Goal: Task Accomplishment & Management: Manage account settings

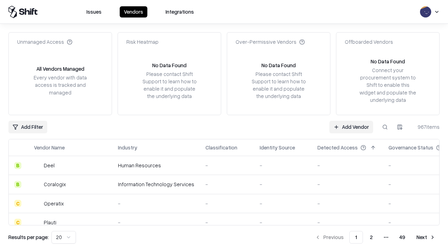
click at [351, 127] on link "Add Vendor" at bounding box center [351, 127] width 44 height 13
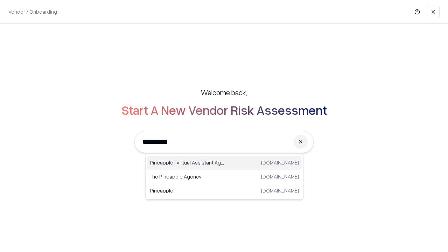
click at [224, 163] on div "Pineapple | Virtual Assistant Agency trypineapple.com" at bounding box center [224, 163] width 155 height 14
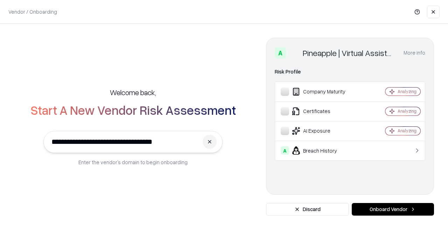
type input "**********"
click at [393, 209] on button "Onboard Vendor" at bounding box center [393, 209] width 82 height 13
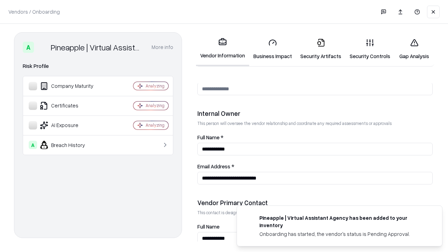
scroll to position [363, 0]
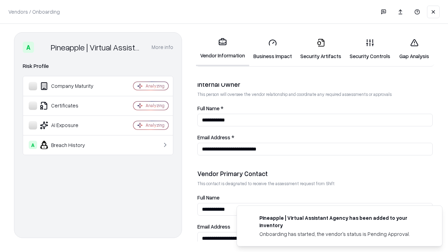
click at [273, 49] on link "Business Impact" at bounding box center [272, 49] width 47 height 33
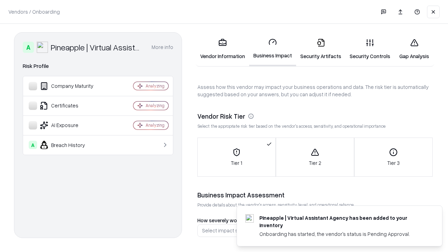
click at [321, 49] on link "Security Artifacts" at bounding box center [320, 49] width 49 height 33
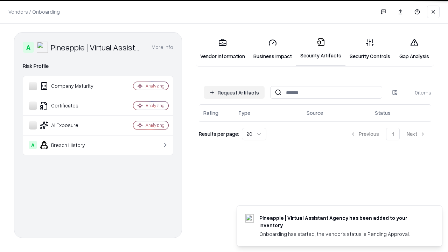
click at [234, 92] on button "Request Artifacts" at bounding box center [234, 92] width 61 height 13
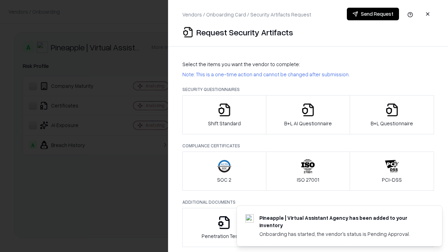
click at [224, 115] on icon "button" at bounding box center [224, 110] width 14 height 14
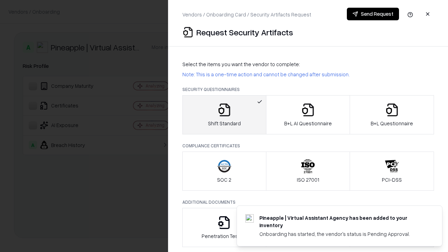
click at [373, 14] on button "Send Request" at bounding box center [373, 14] width 52 height 13
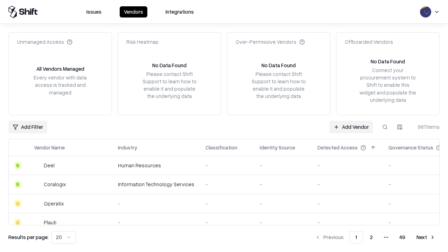
click at [385, 127] on button at bounding box center [385, 127] width 13 height 13
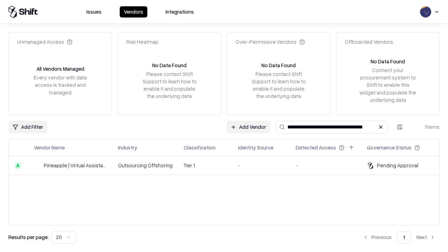
type input "**********"
click at [228, 165] on td "Tier 1" at bounding box center [205, 165] width 54 height 19
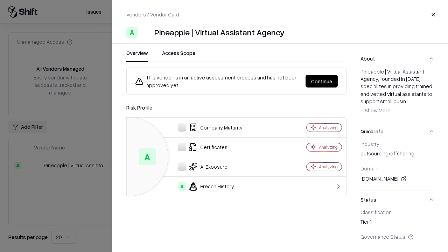
click at [322, 81] on button "Continue" at bounding box center [321, 81] width 32 height 13
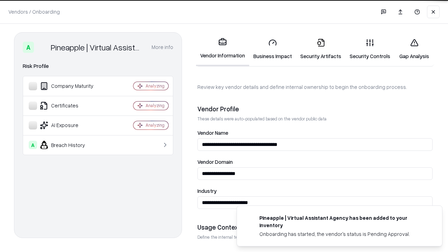
click at [321, 49] on link "Security Artifacts" at bounding box center [320, 49] width 49 height 33
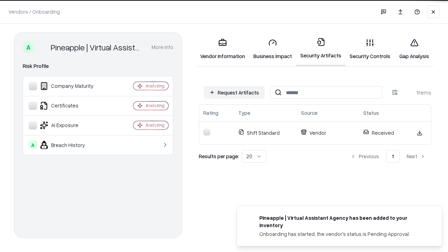
click at [414, 49] on link "Gap Analysis" at bounding box center [414, 49] width 40 height 33
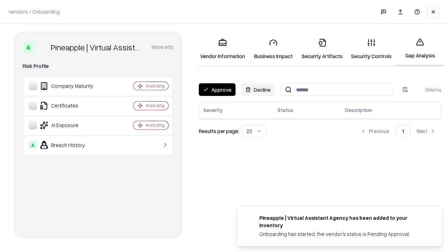
click at [217, 90] on button "Approve" at bounding box center [217, 89] width 37 height 13
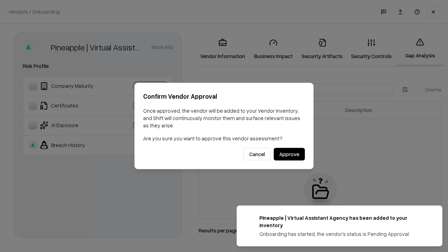
click at [289, 154] on button "Approve" at bounding box center [289, 154] width 31 height 13
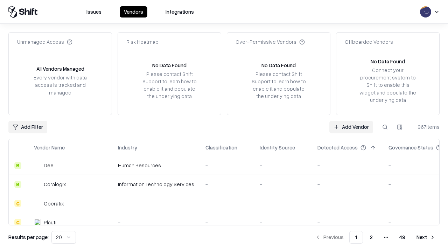
type input "**********"
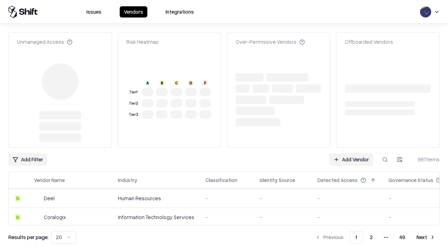
click at [351, 153] on link "Add Vendor" at bounding box center [351, 159] width 44 height 13
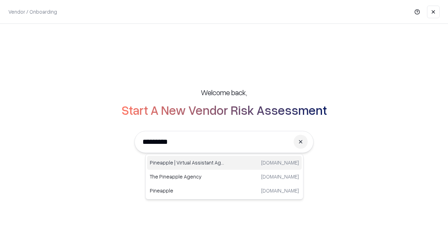
click at [224, 163] on div "Pineapple | Virtual Assistant Agency trypineapple.com" at bounding box center [224, 163] width 155 height 14
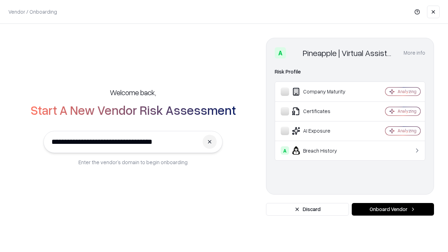
type input "**********"
click at [393, 209] on button "Onboard Vendor" at bounding box center [393, 209] width 82 height 13
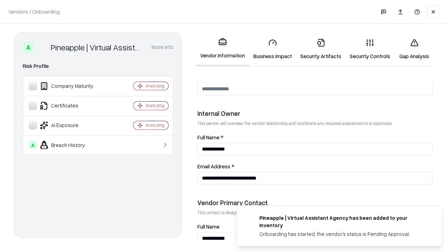
scroll to position [363, 0]
